Goal: Navigation & Orientation: Find specific page/section

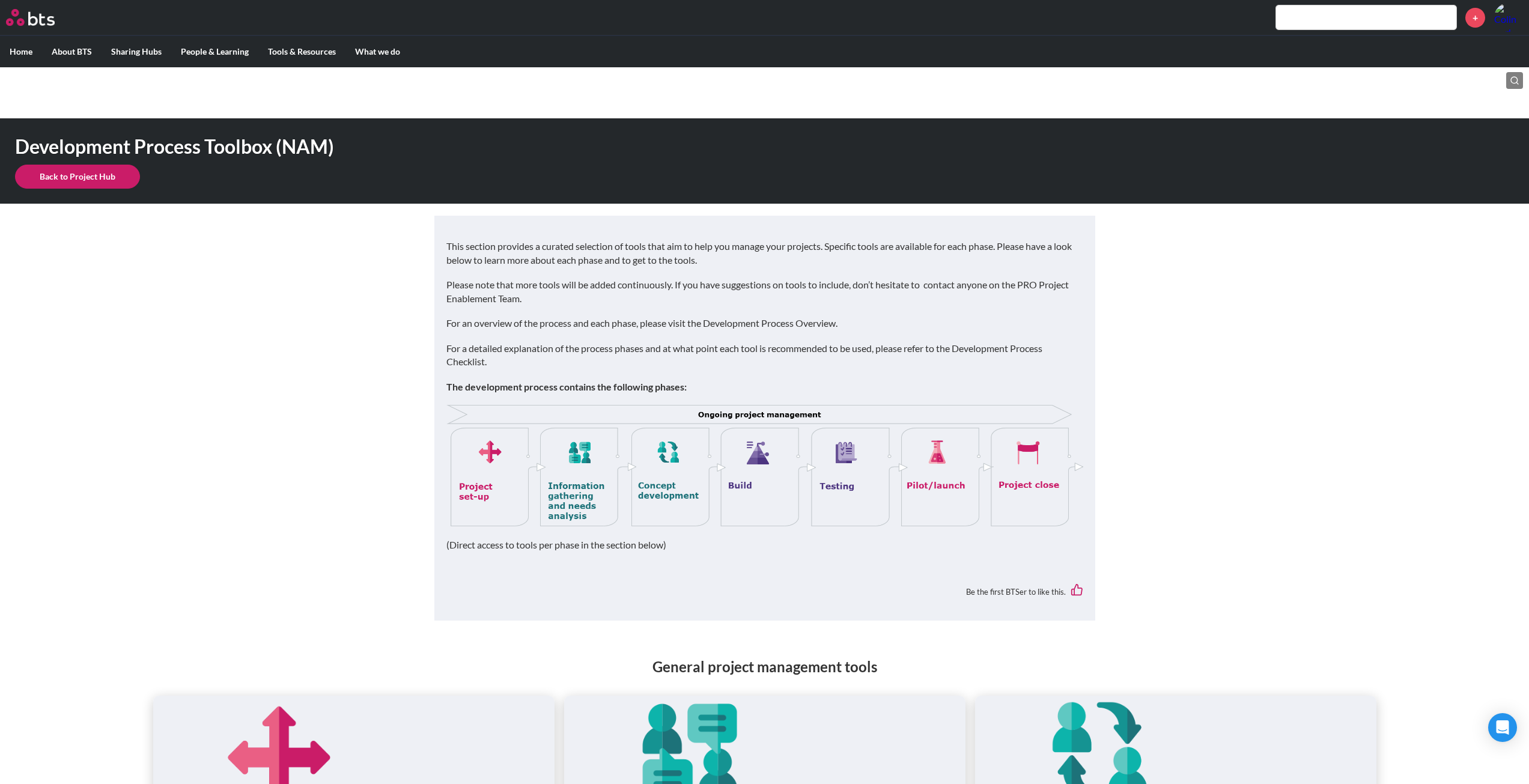
scroll to position [360, 0]
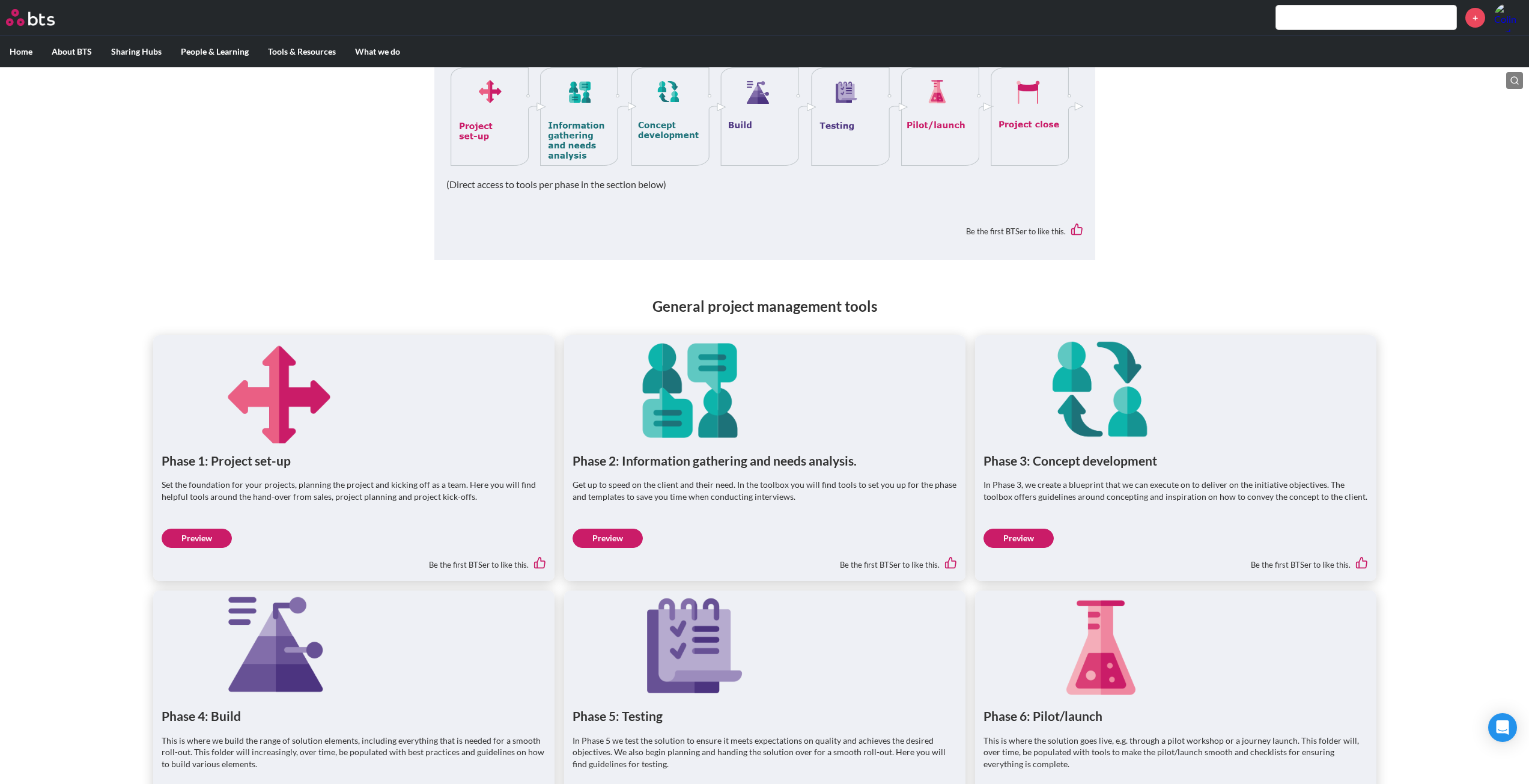
click at [189, 535] on link "Preview" at bounding box center [196, 538] width 70 height 19
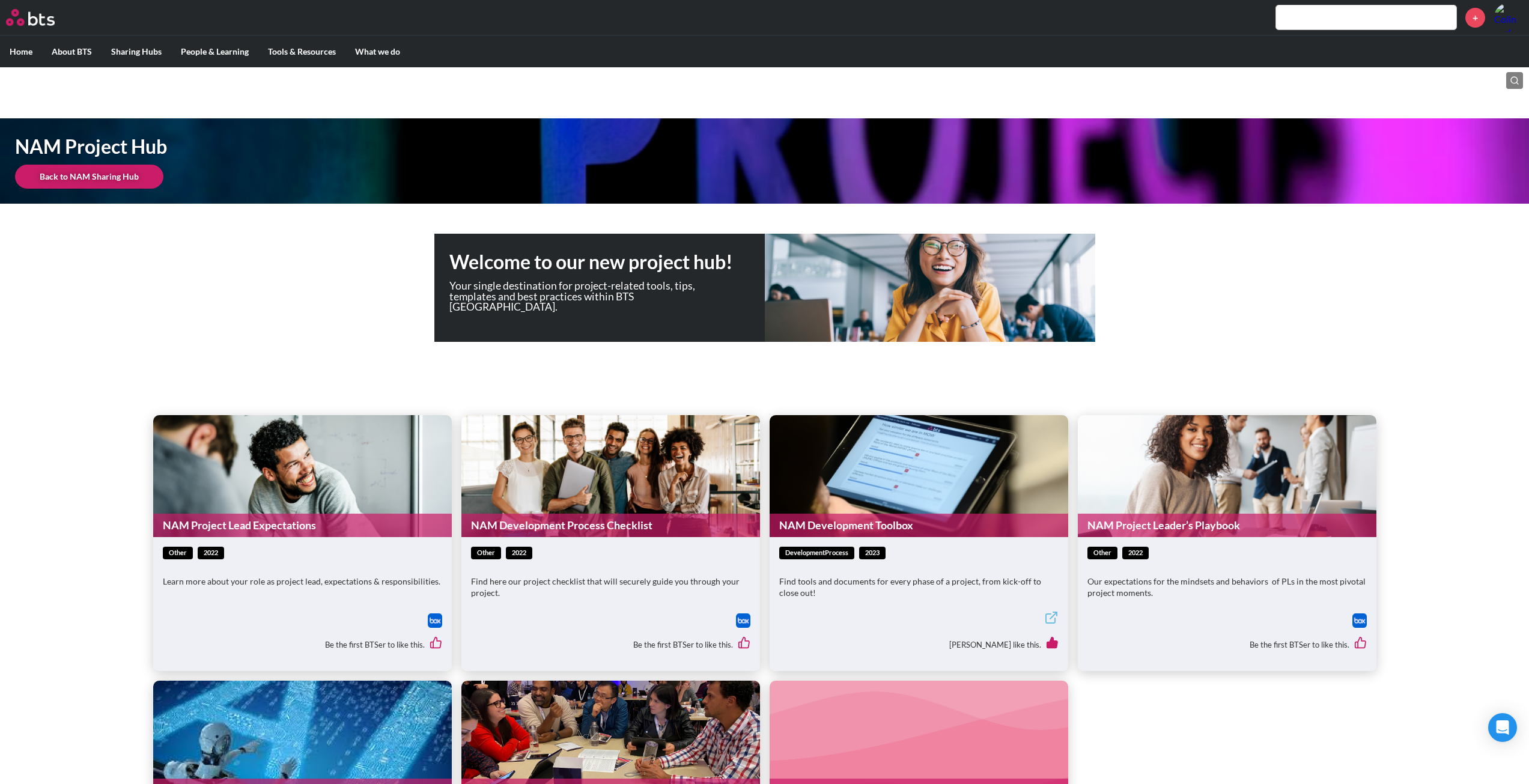
scroll to position [240, 0]
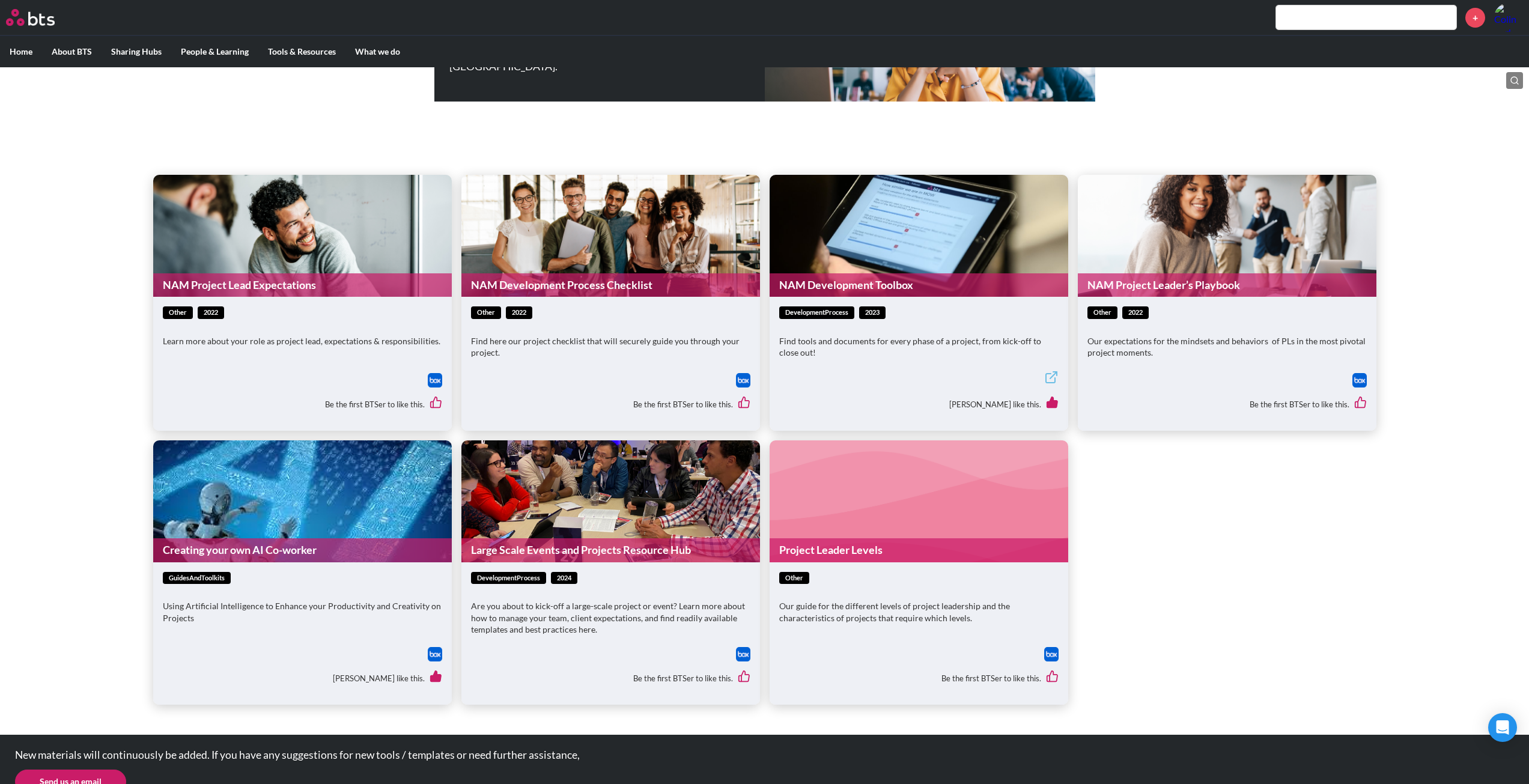
click at [593, 289] on link "NAM Development Process Checklist" at bounding box center [611, 285] width 298 height 24
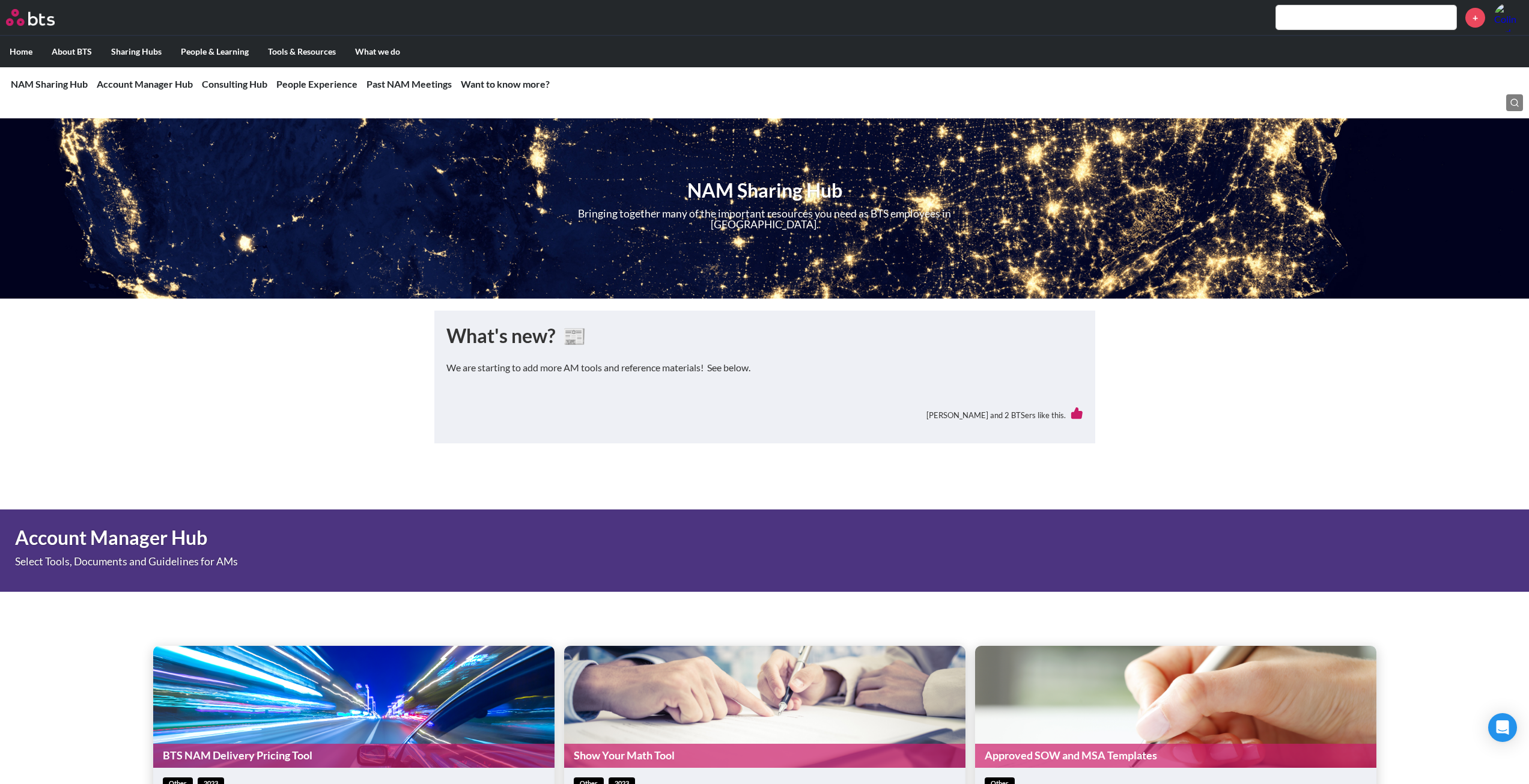
scroll to position [1863, 0]
